Goal: Find contact information: Find contact information

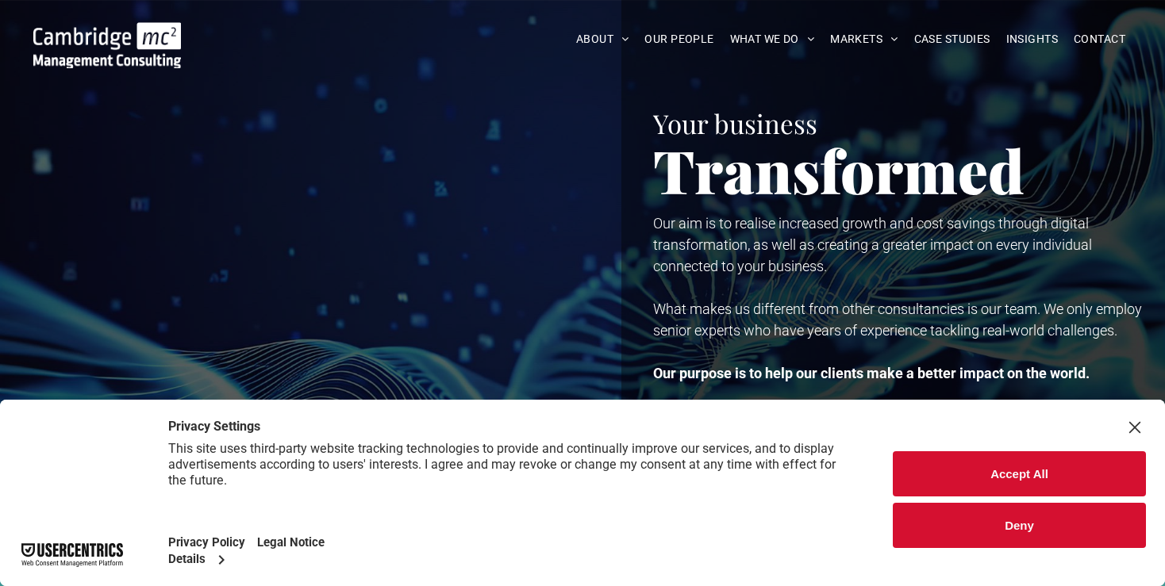
click at [949, 465] on button "Accept All" at bounding box center [1019, 474] width 253 height 45
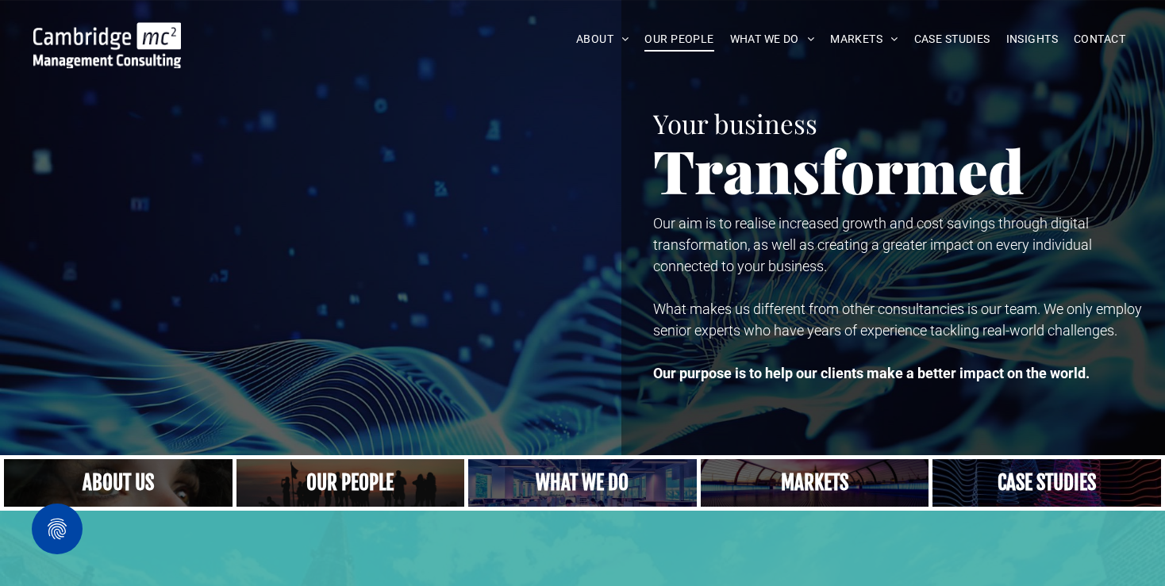
click at [700, 40] on span "OUR PEOPLE" at bounding box center [678, 39] width 69 height 25
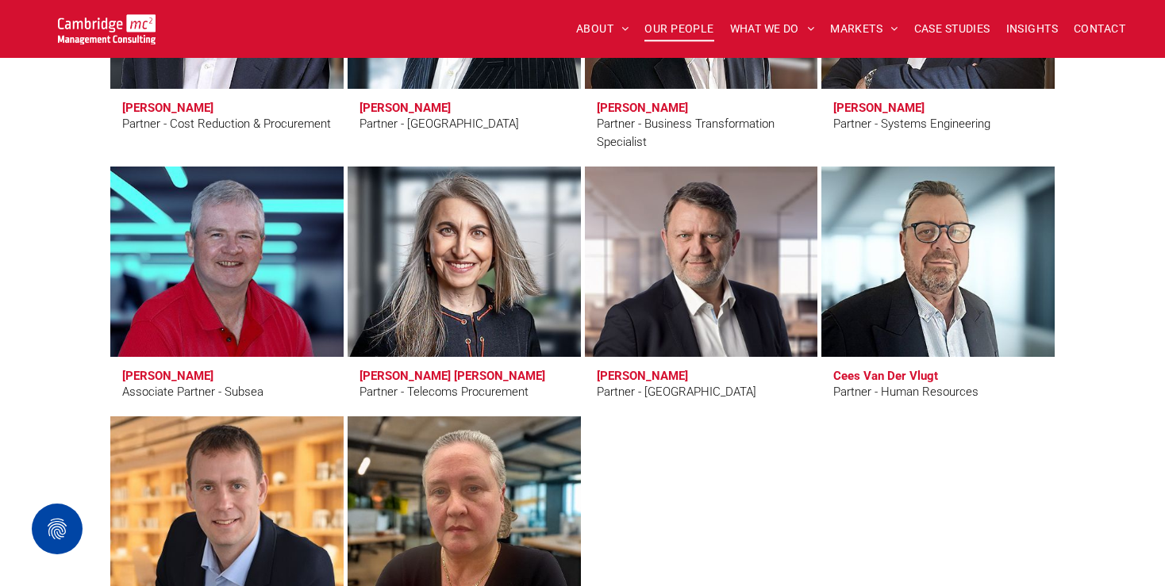
scroll to position [3692, 0]
